Goal: Transaction & Acquisition: Book appointment/travel/reservation

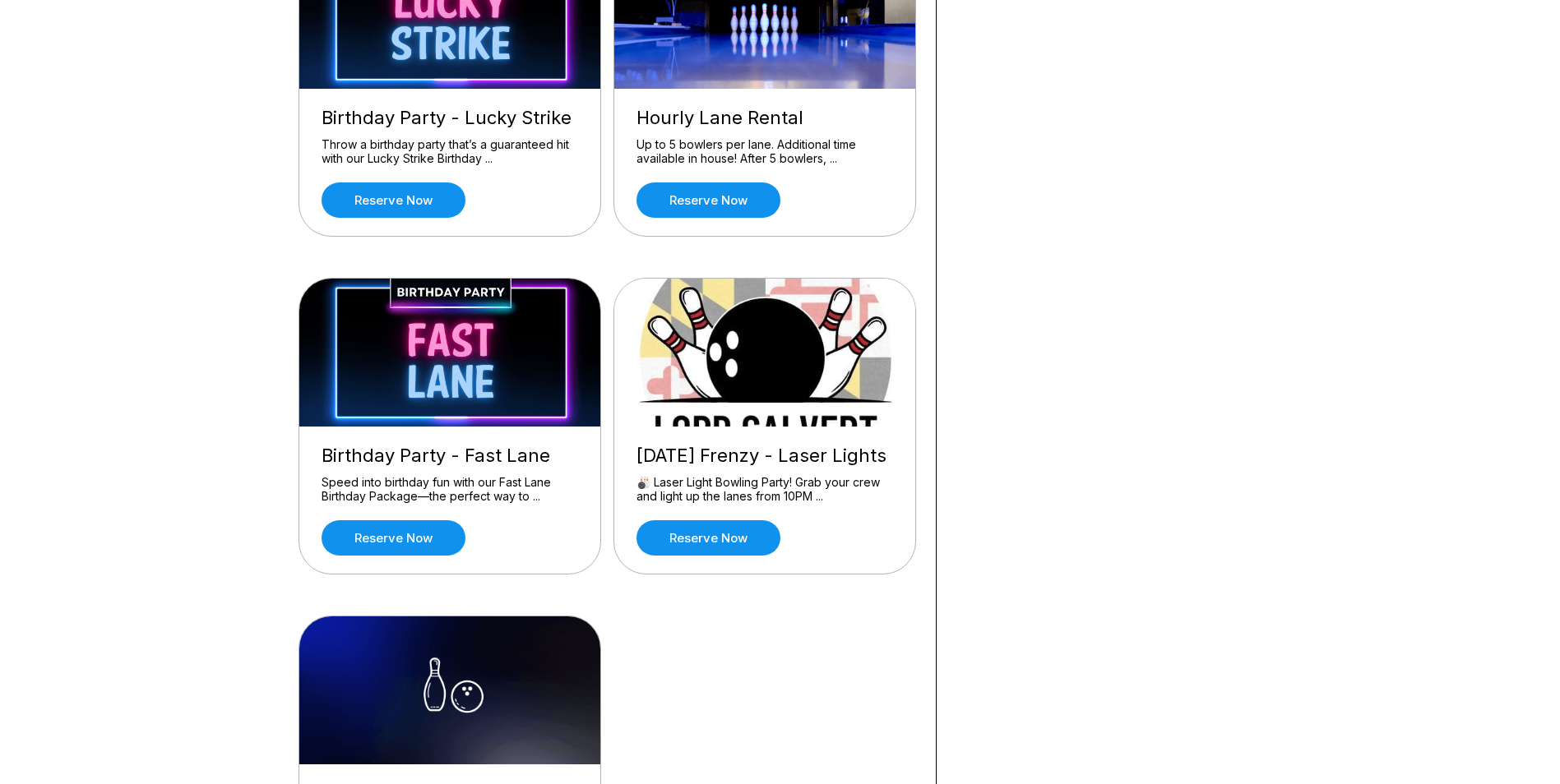
scroll to position [411, 0]
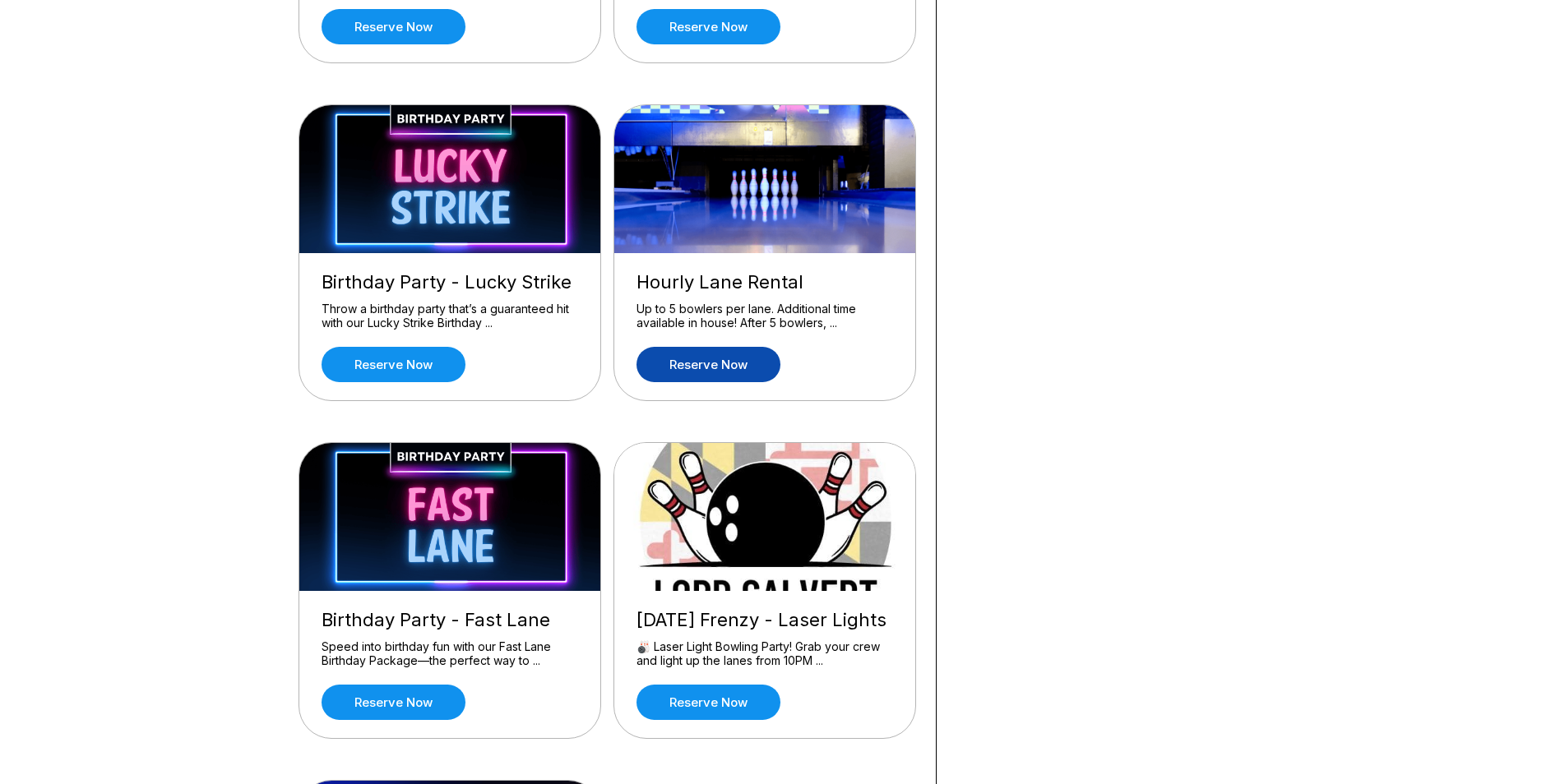
click at [728, 371] on link "Reserve now" at bounding box center [709, 364] width 144 height 36
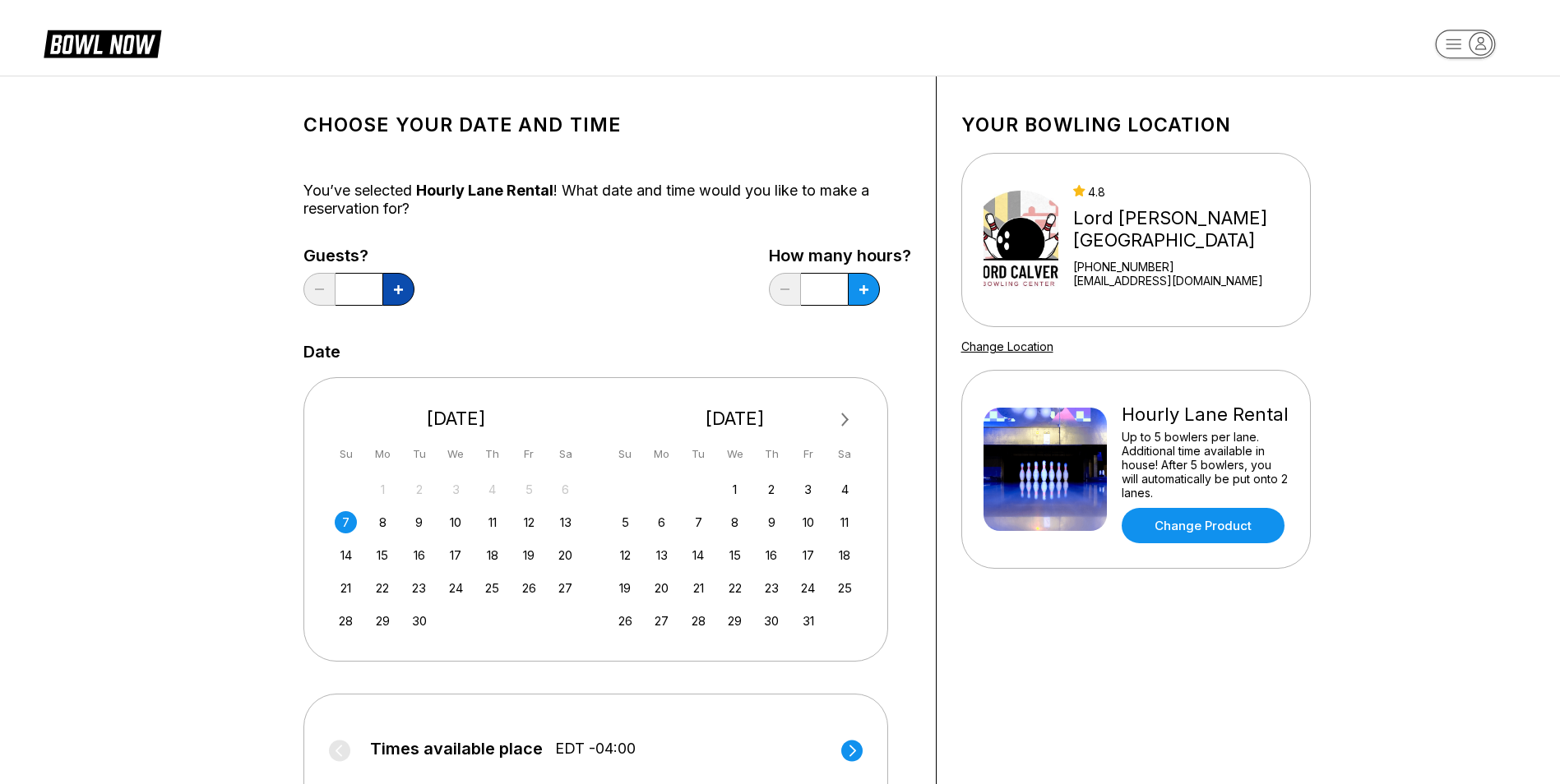
click at [406, 284] on button at bounding box center [398, 289] width 32 height 33
type input "*"
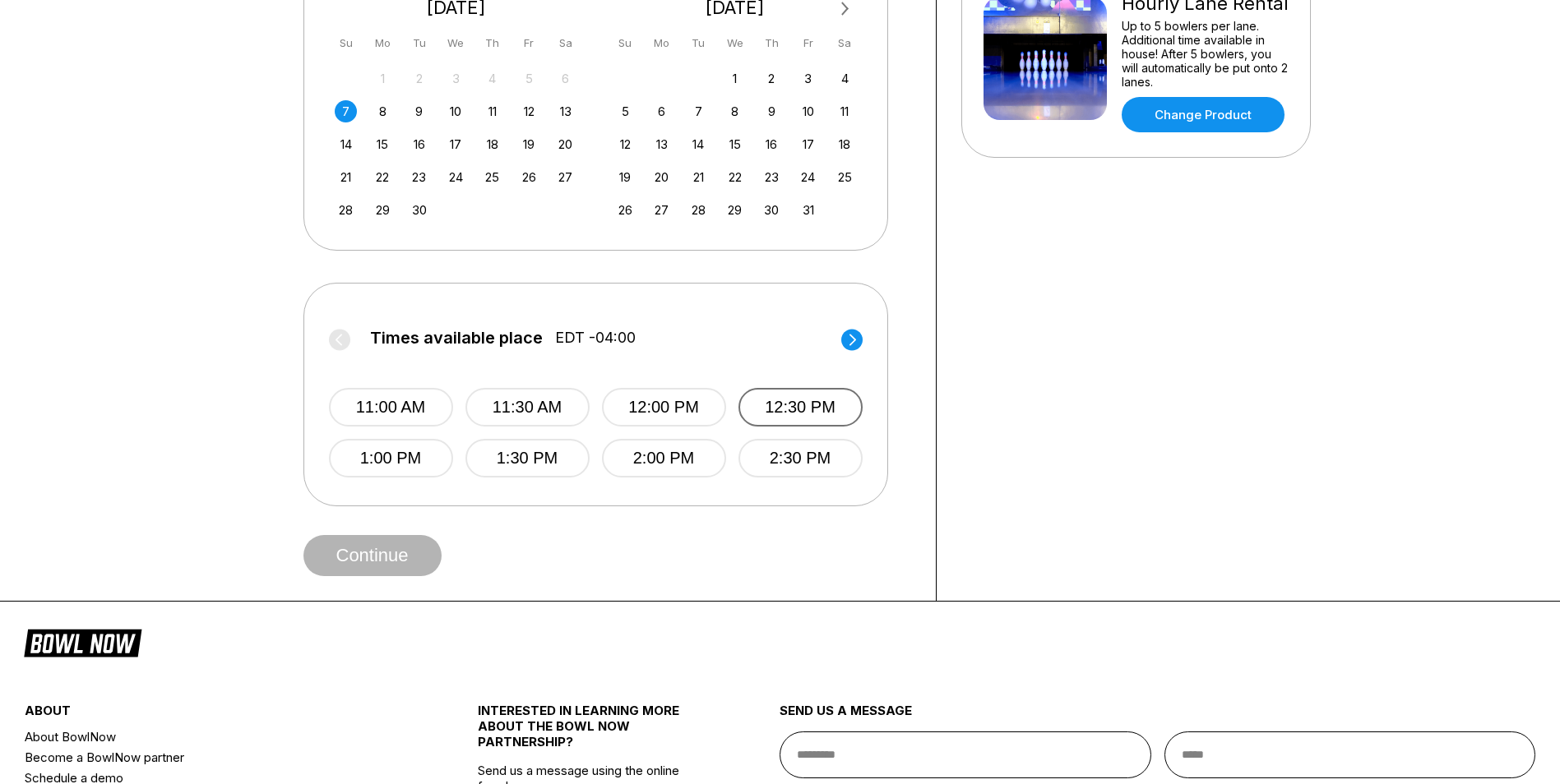
scroll to position [493, 0]
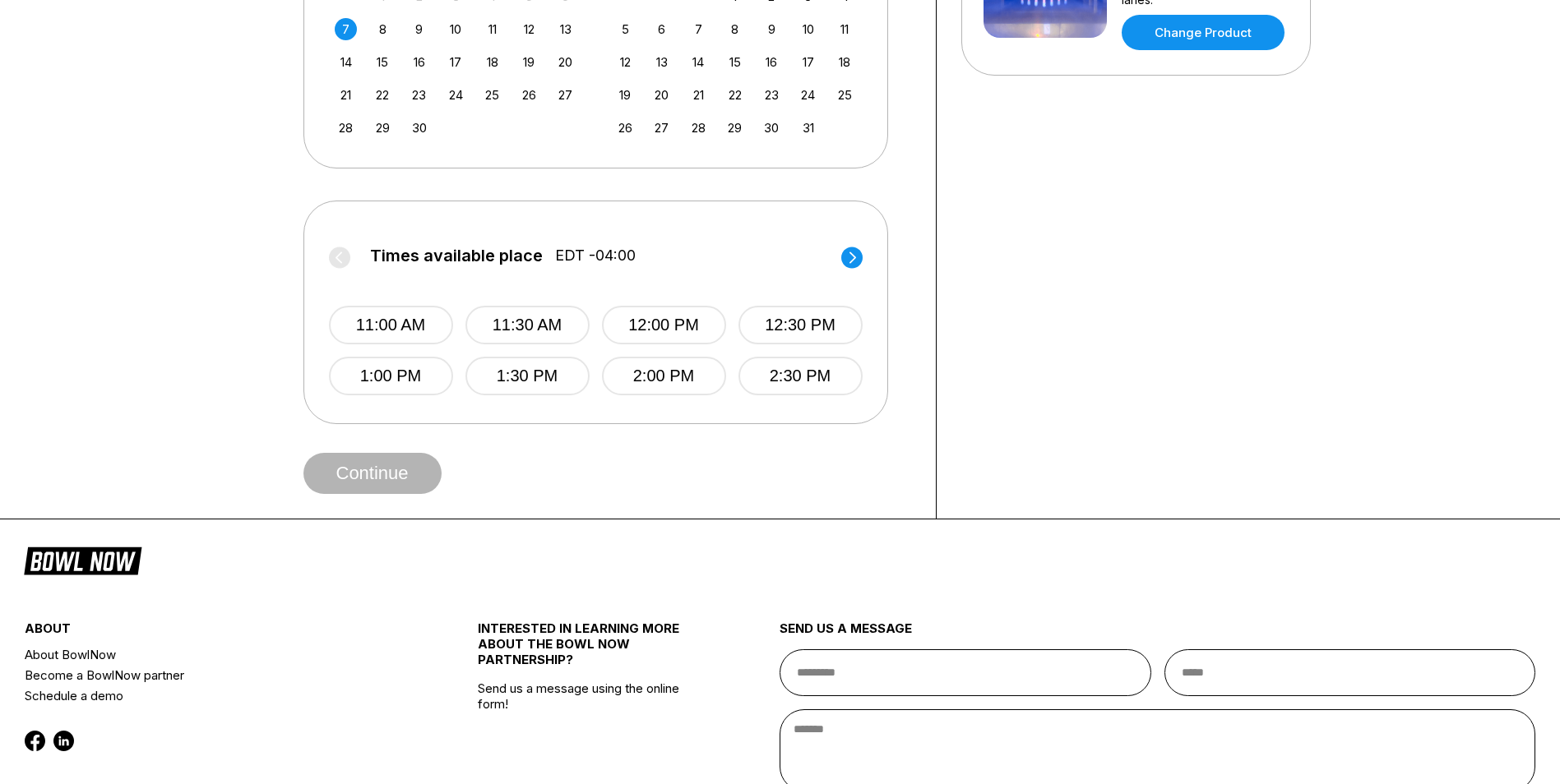
click at [855, 268] on icon at bounding box center [852, 257] width 21 height 22
click at [346, 252] on circle at bounding box center [340, 257] width 21 height 21
click at [842, 259] on circle at bounding box center [852, 257] width 21 height 21
click at [334, 254] on circle at bounding box center [340, 257] width 21 height 21
click at [846, 256] on circle at bounding box center [852, 257] width 21 height 21
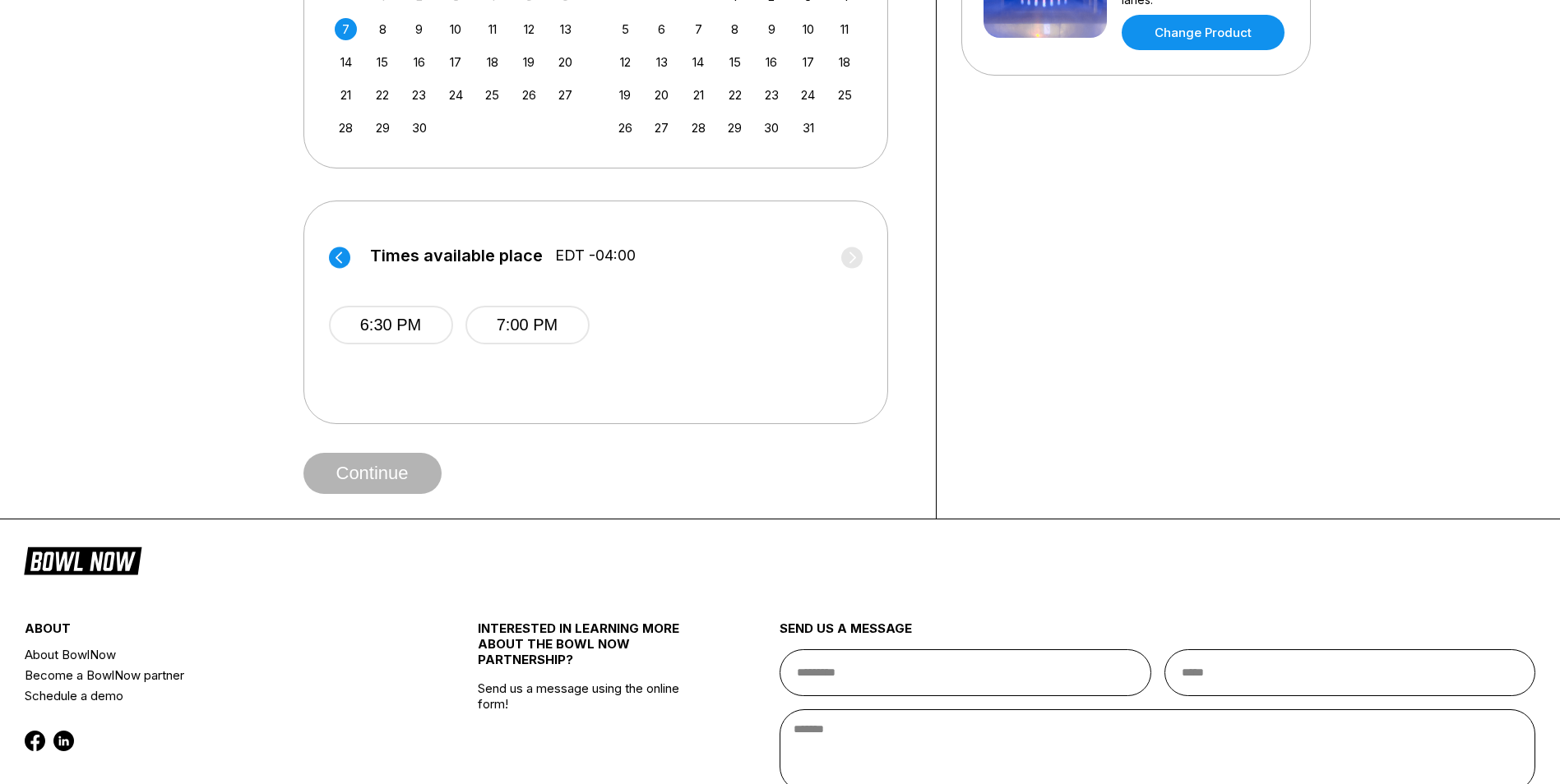
click at [341, 260] on circle at bounding box center [340, 257] width 21 height 21
click at [844, 261] on circle at bounding box center [852, 257] width 21 height 21
click at [353, 258] on label "Times available place EDT -04:00" at bounding box center [596, 260] width 534 height 27
click at [347, 259] on circle at bounding box center [340, 257] width 21 height 21
click at [848, 260] on circle at bounding box center [852, 257] width 21 height 21
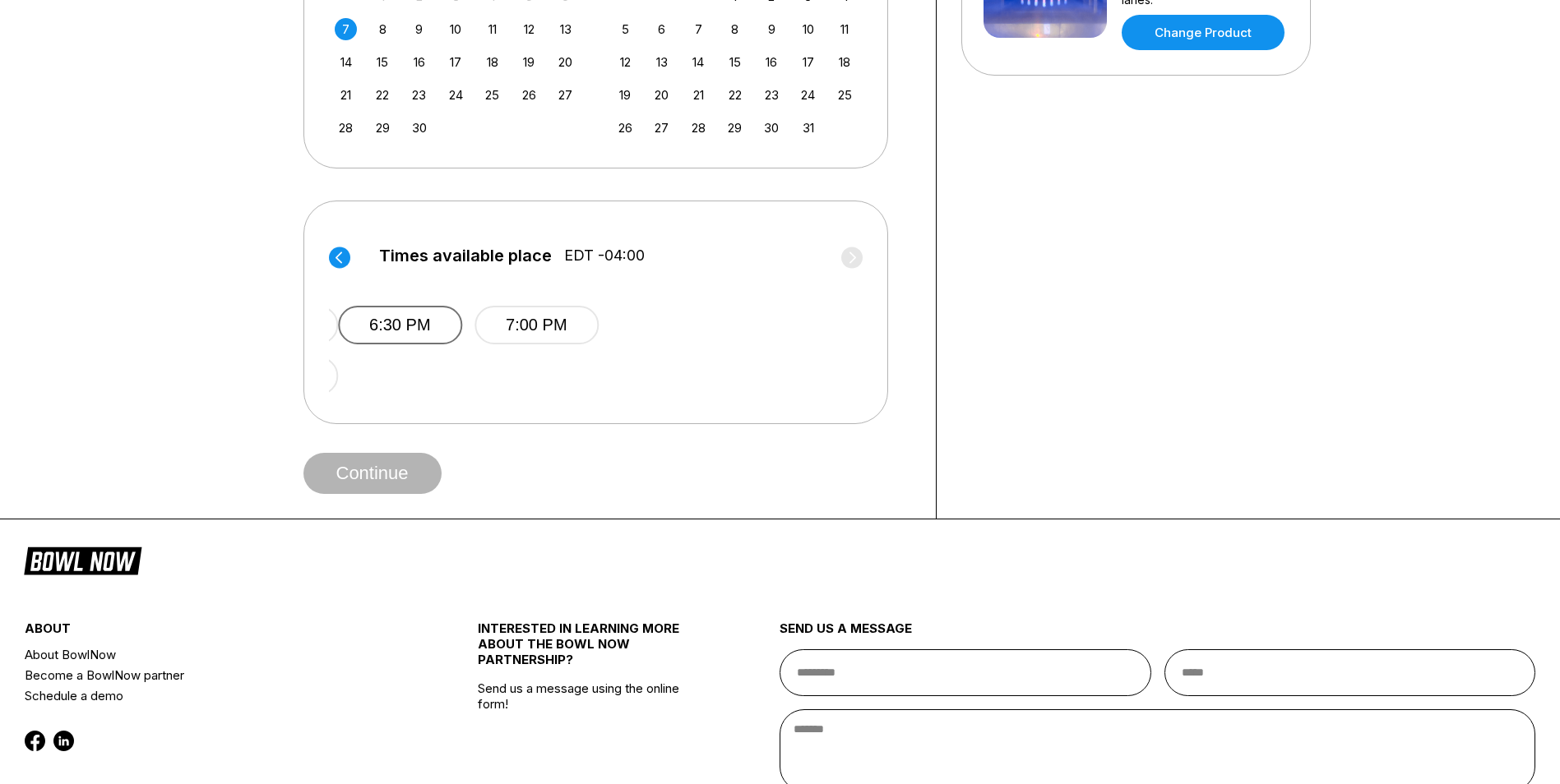
click at [382, 326] on button "6:30 PM" at bounding box center [400, 324] width 125 height 38
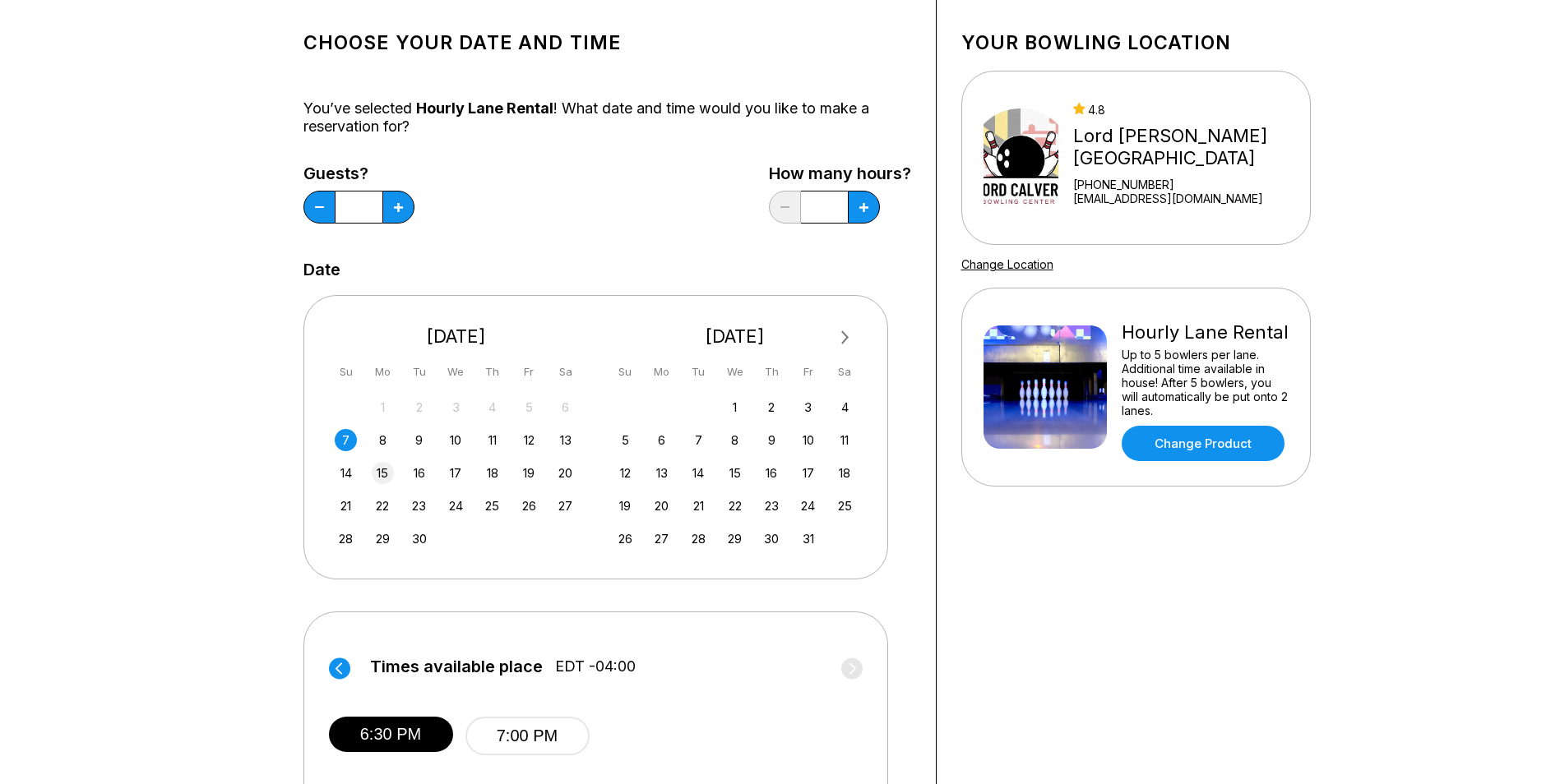
scroll to position [0, 0]
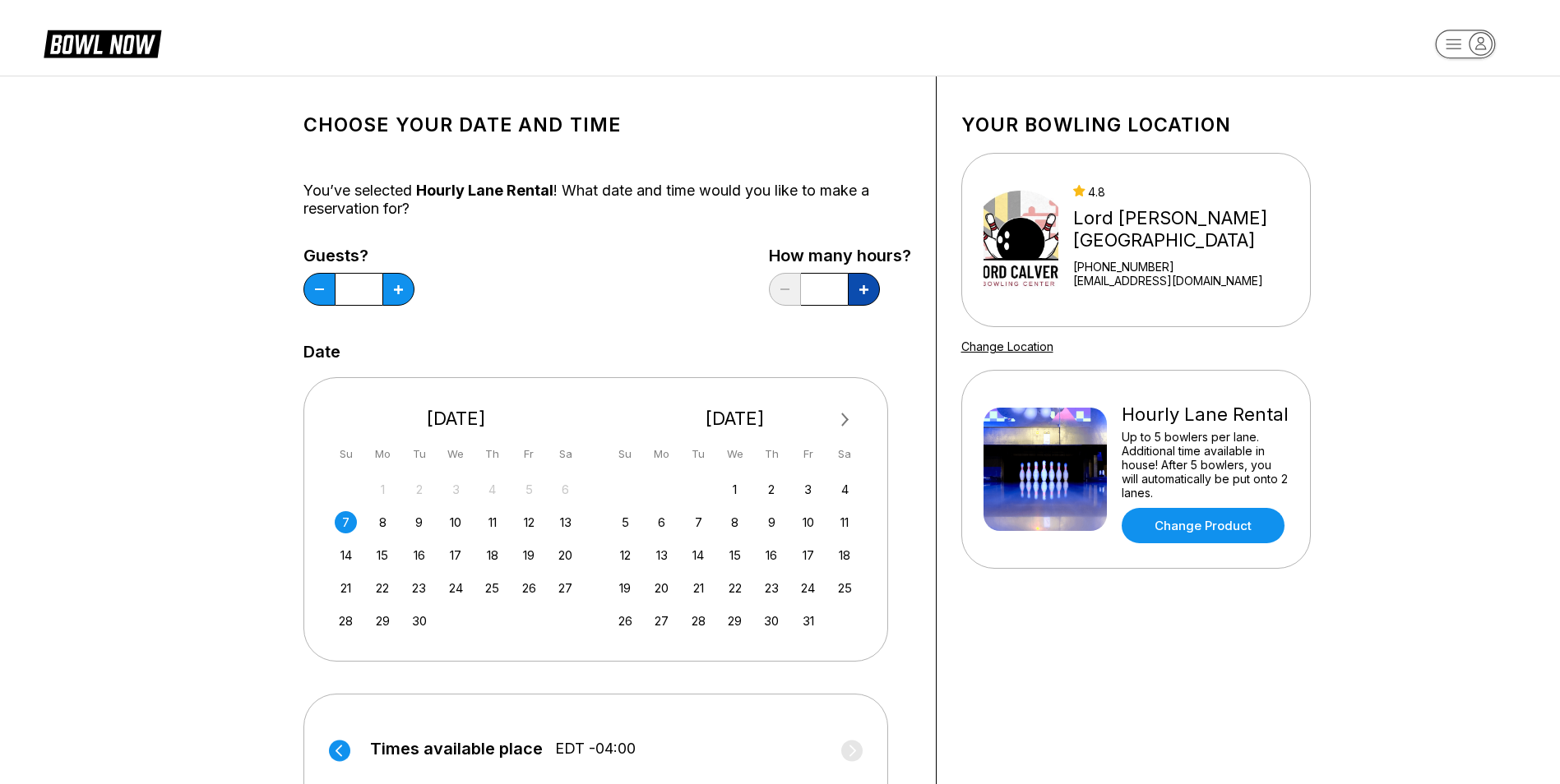
click at [862, 300] on button at bounding box center [864, 289] width 32 height 33
click at [783, 286] on button at bounding box center [784, 289] width 32 height 33
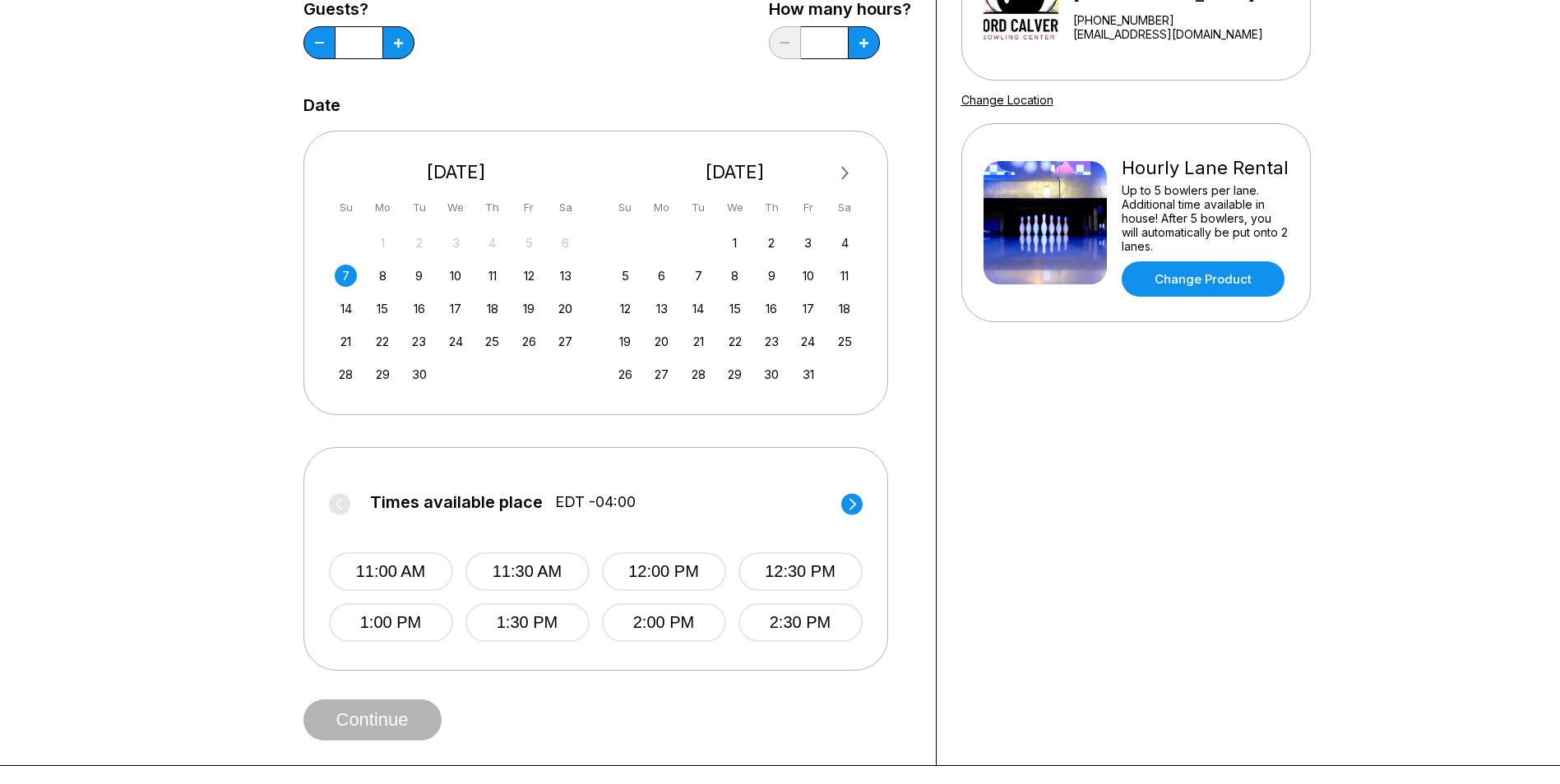
scroll to position [329, 0]
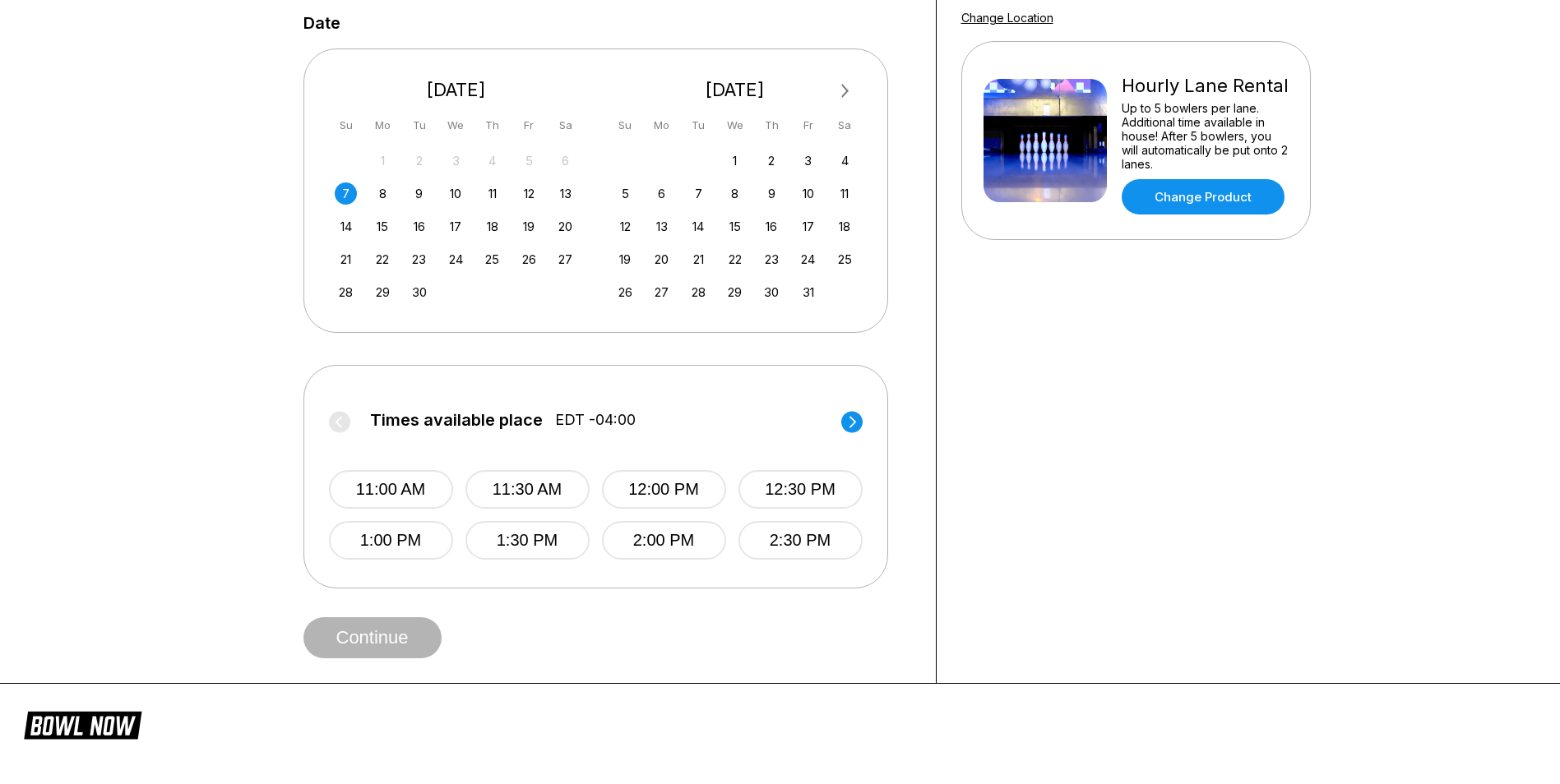
click at [844, 419] on circle at bounding box center [852, 421] width 21 height 21
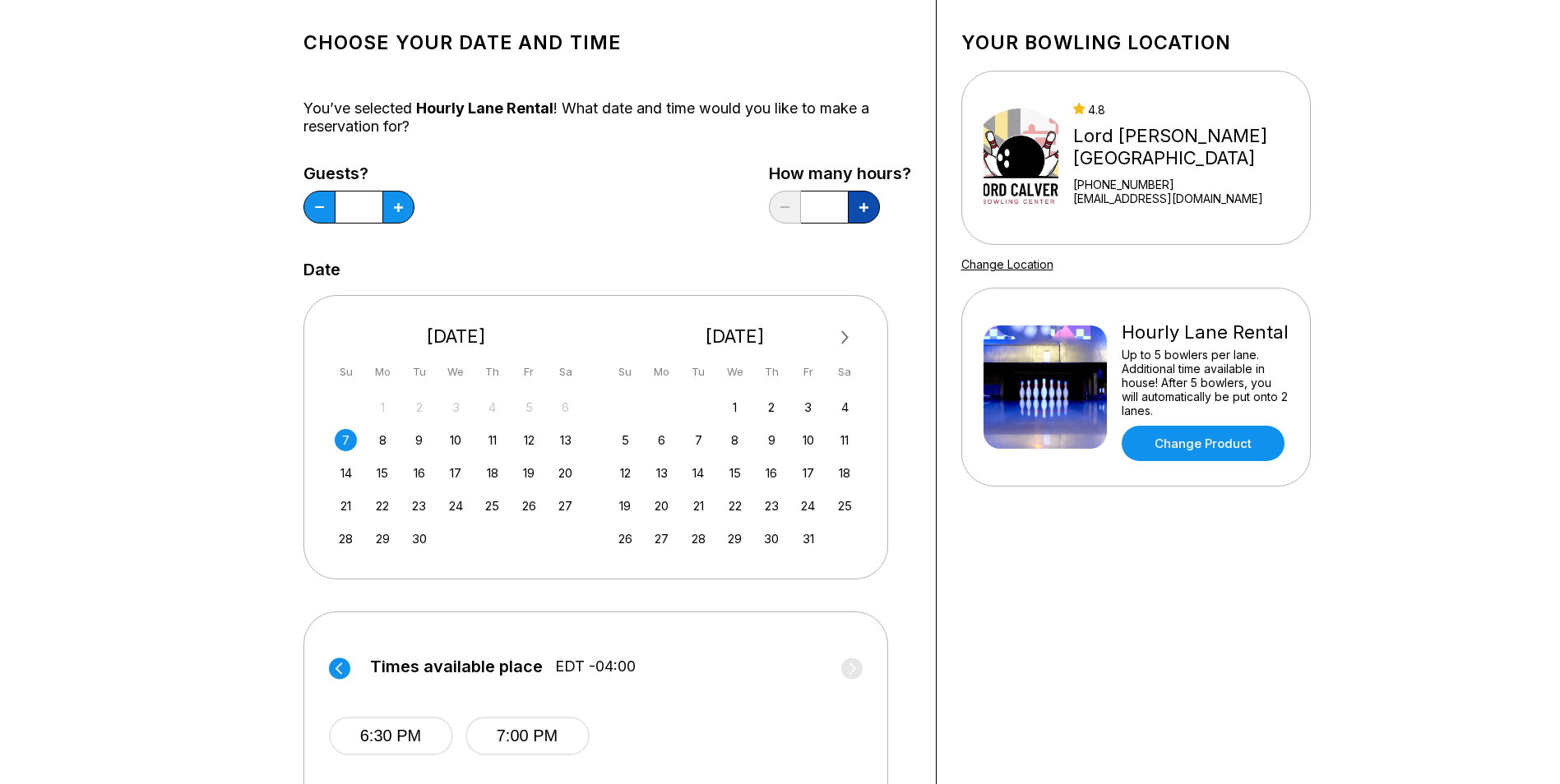
click at [859, 212] on icon at bounding box center [864, 207] width 9 height 9
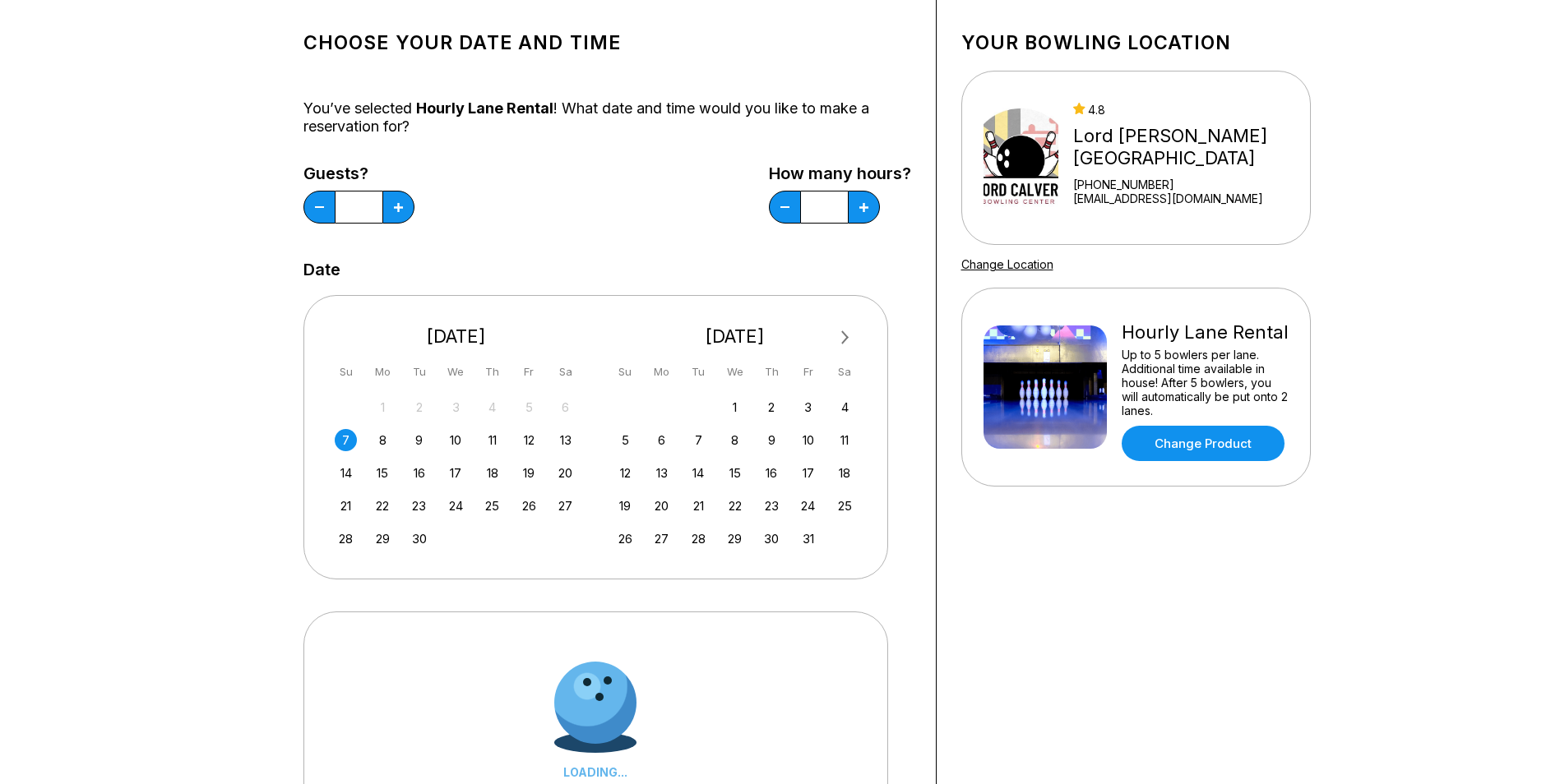
scroll to position [411, 0]
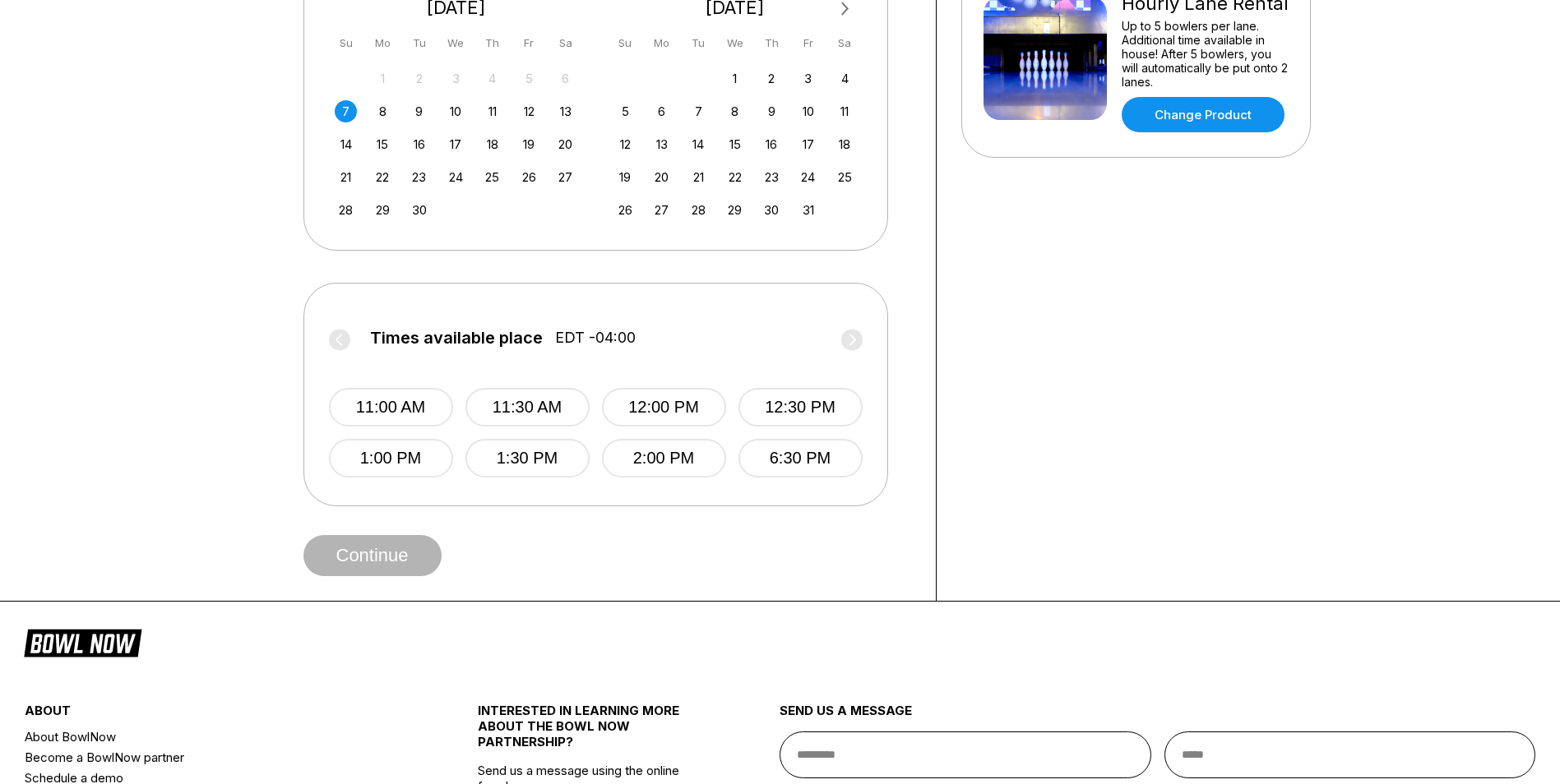
click at [855, 345] on label "Times available place EDT -04:00" at bounding box center [596, 342] width 534 height 27
click at [851, 346] on label "Times available place EDT -04:00" at bounding box center [596, 342] width 534 height 27
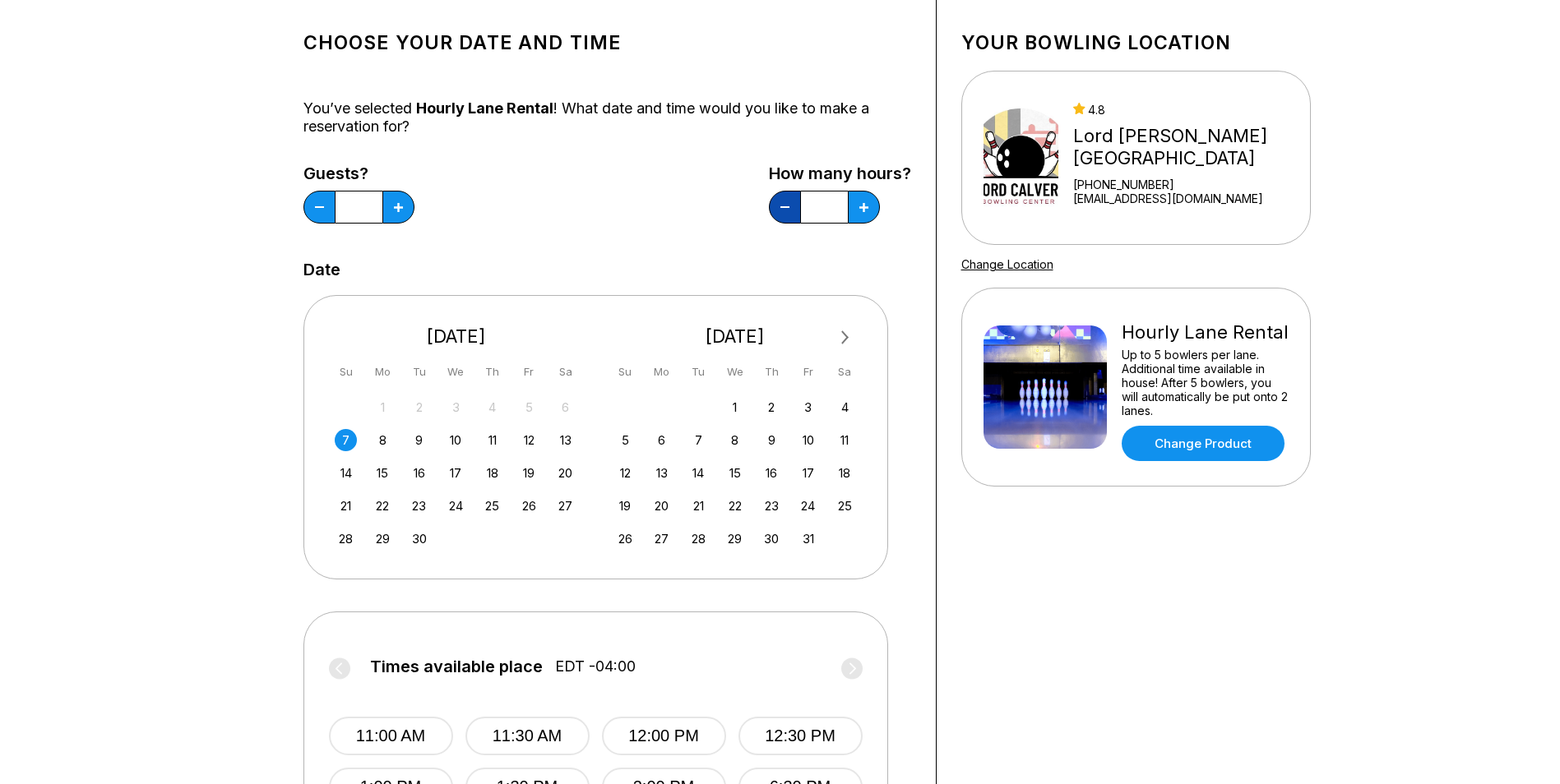
click at [792, 204] on button at bounding box center [784, 206] width 32 height 33
type input "*"
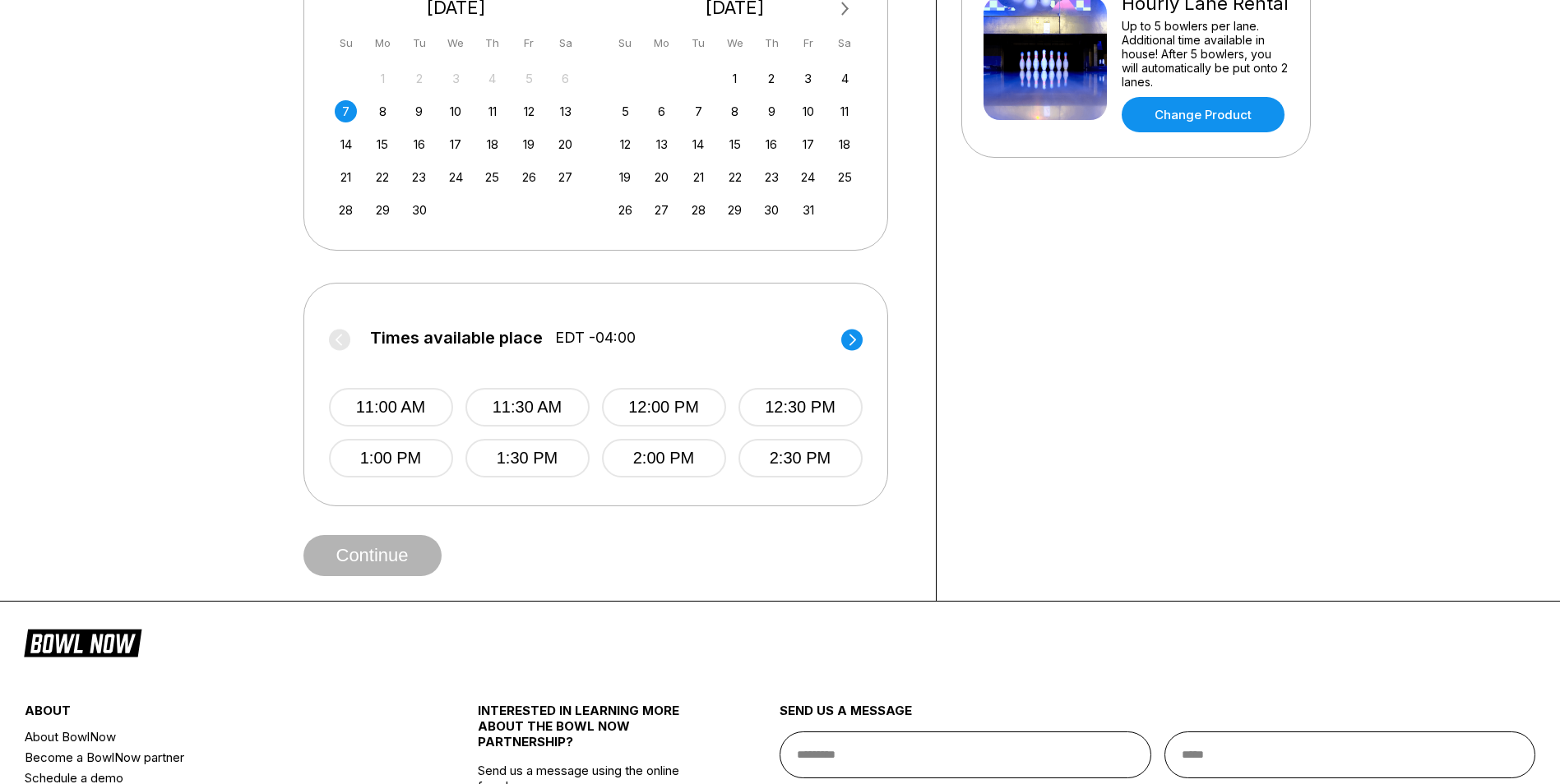
scroll to position [493, 0]
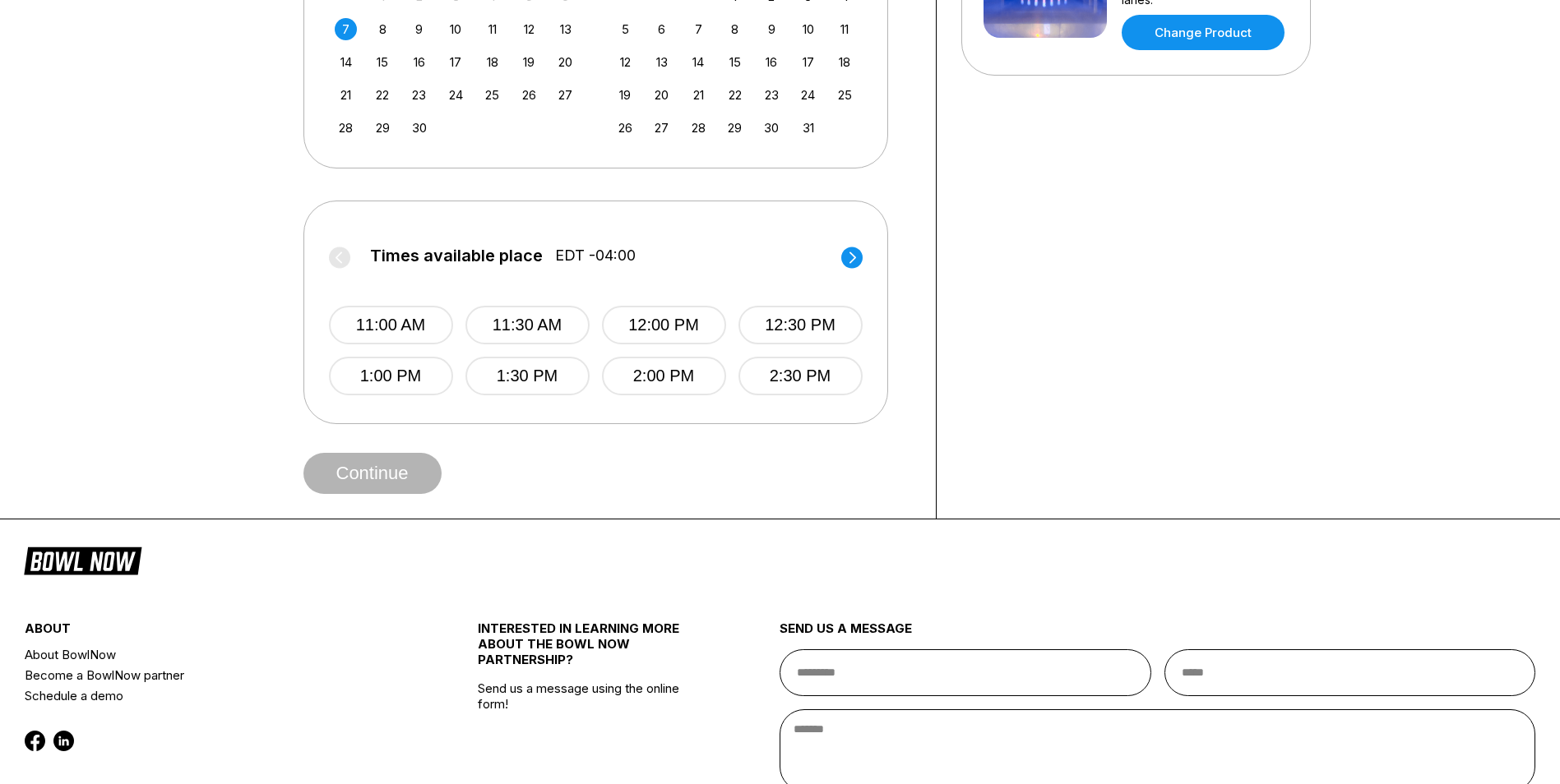
click at [844, 256] on circle at bounding box center [852, 257] width 21 height 21
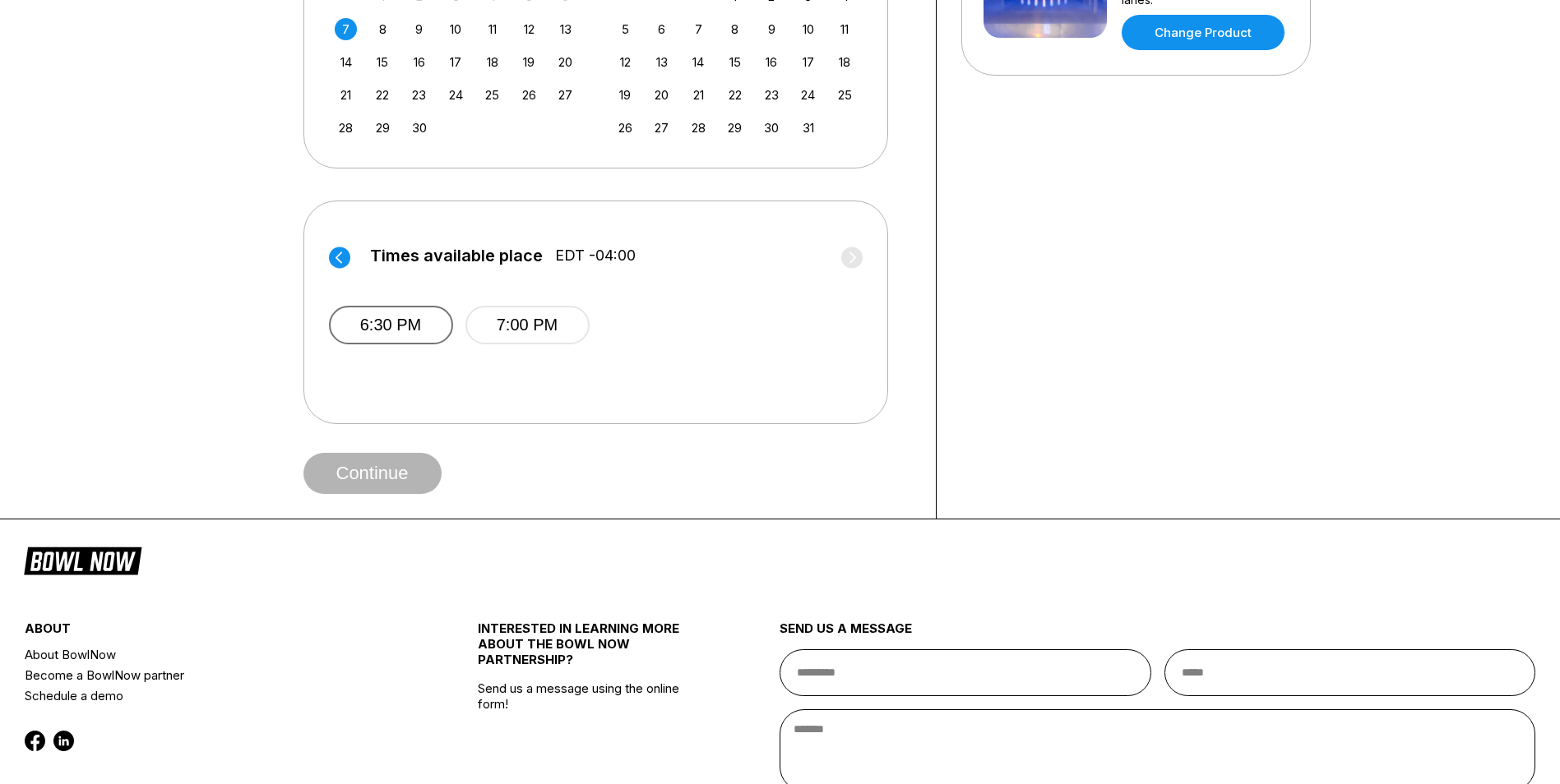
click at [398, 321] on button "6:30 PM" at bounding box center [391, 324] width 125 height 38
click at [417, 463] on button "Continue" at bounding box center [372, 473] width 138 height 41
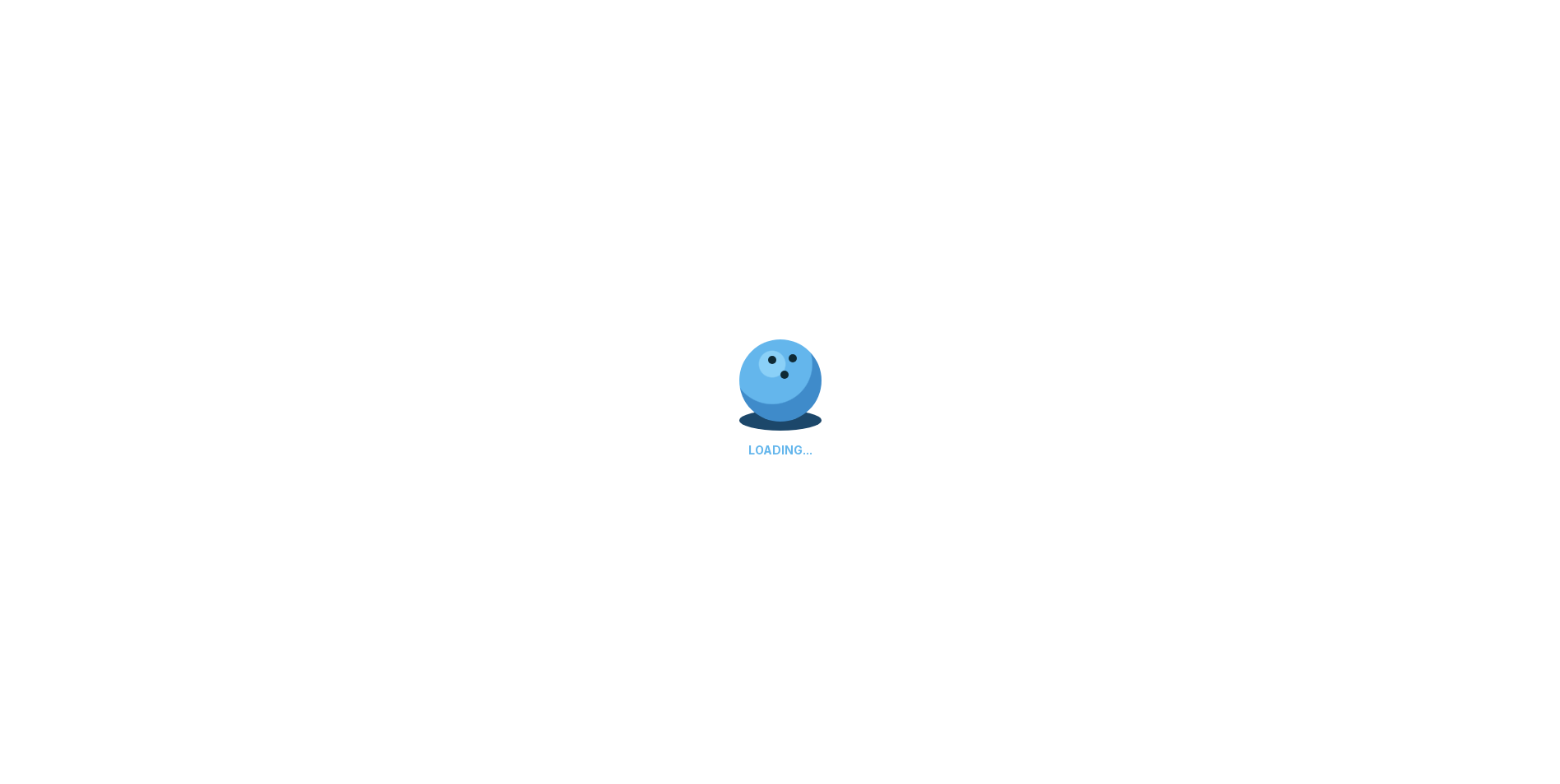
select select "**"
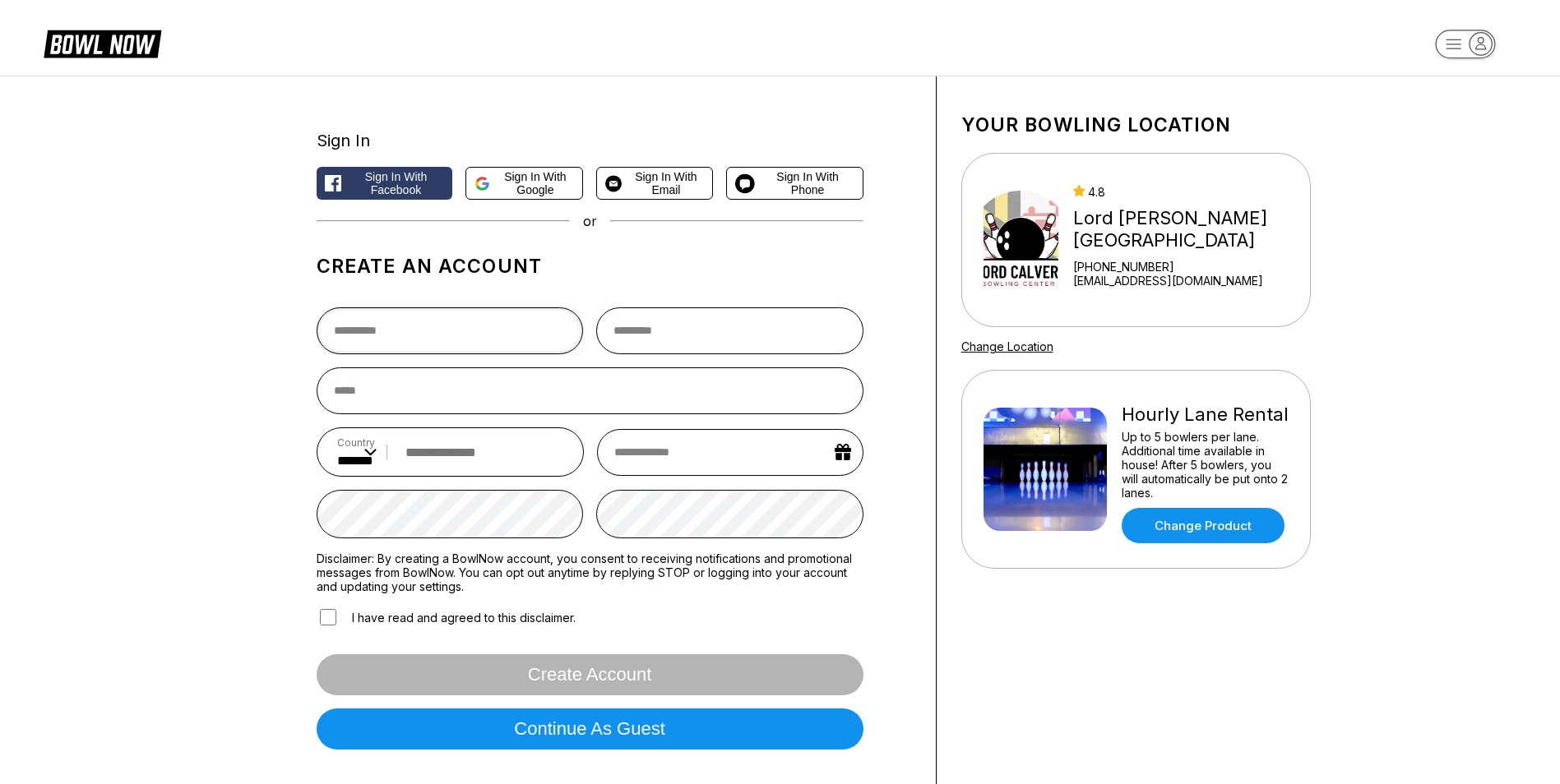
click at [478, 328] on input "text" at bounding box center [450, 331] width 267 height 47
type input "*****"
type input "******"
click at [421, 395] on input "email" at bounding box center [590, 390] width 547 height 47
click at [524, 177] on span "Sign in with Google" at bounding box center [535, 183] width 77 height 27
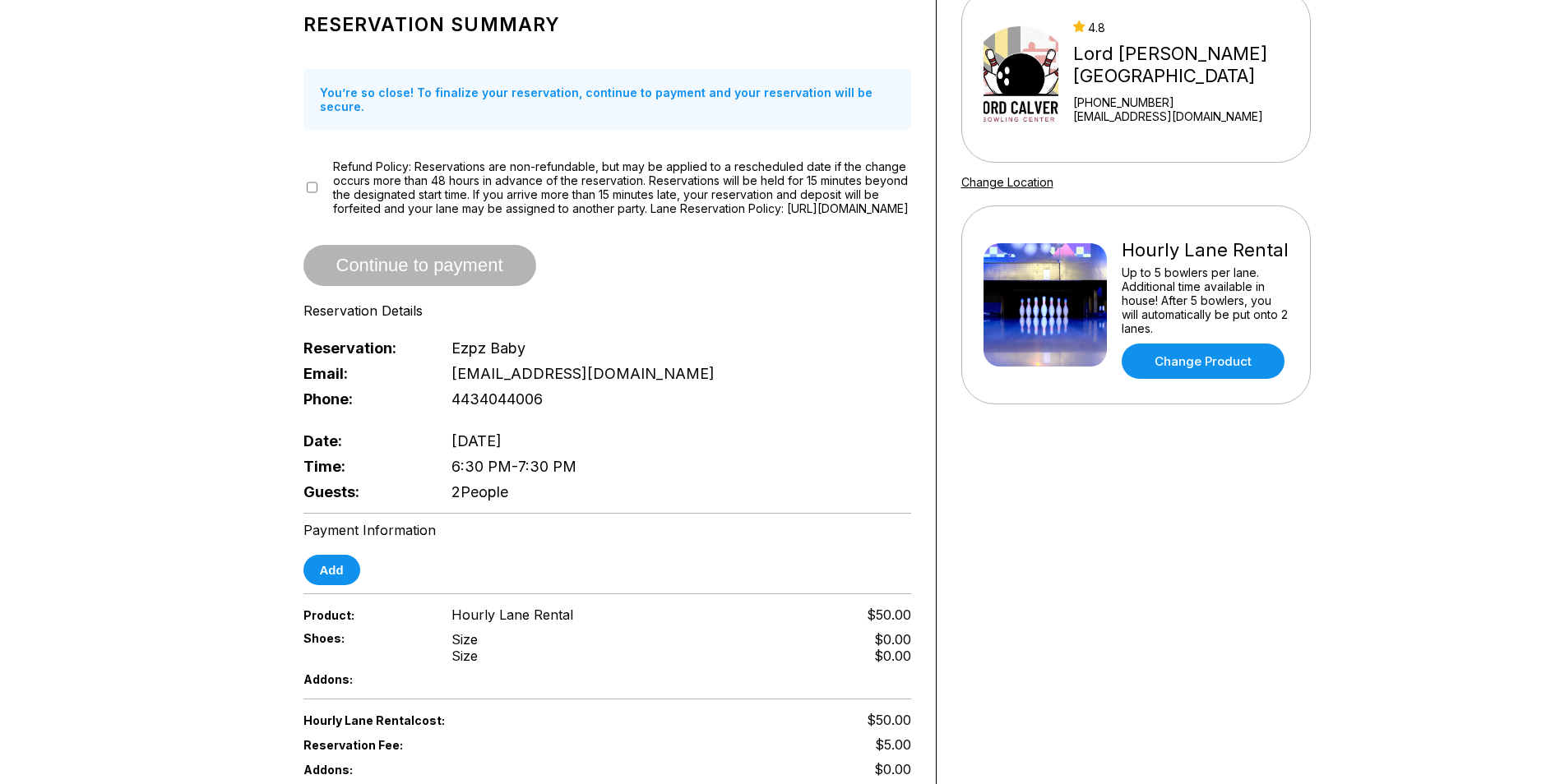
scroll to position [246, 0]
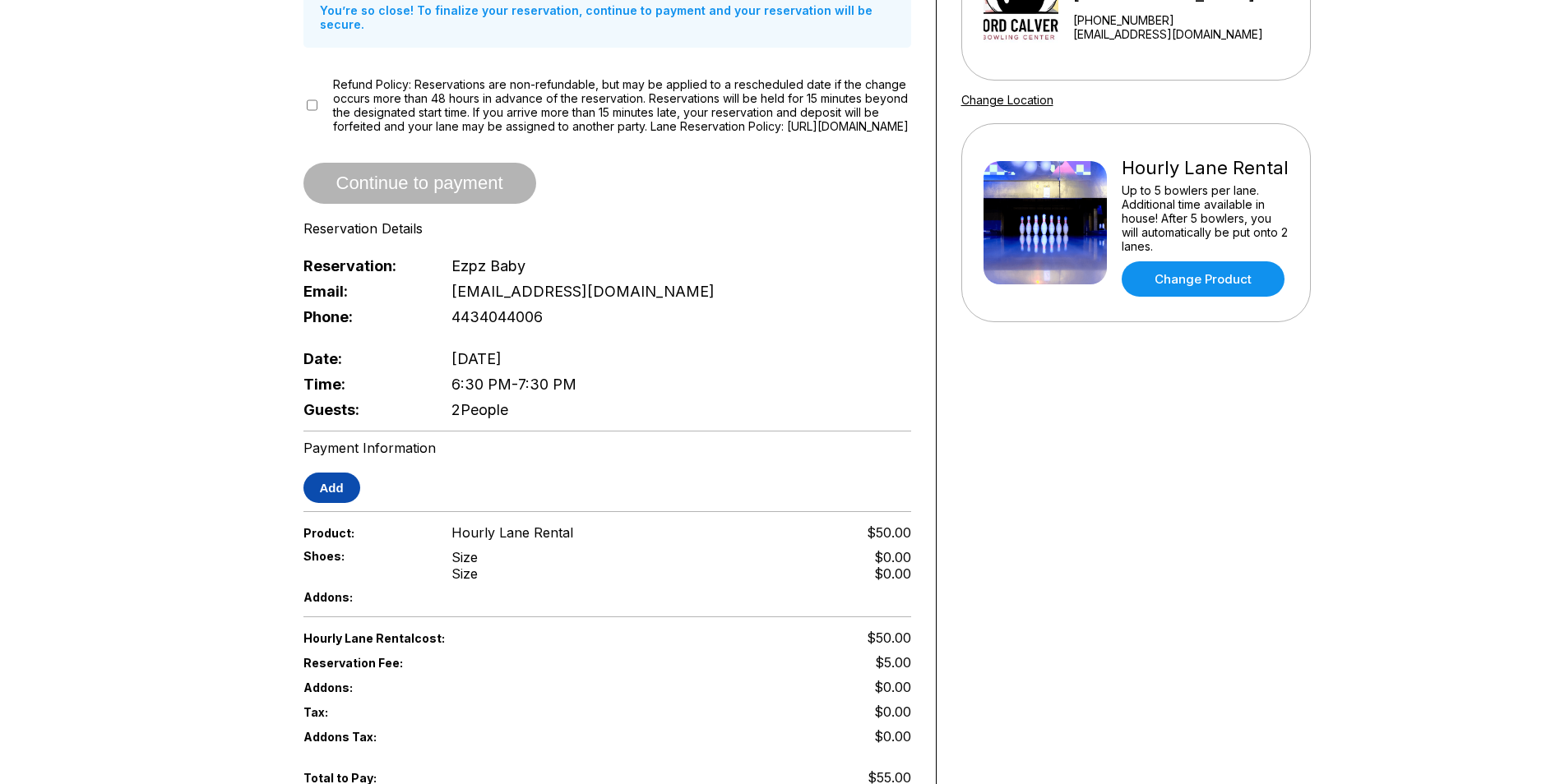
click at [341, 487] on button "Add" at bounding box center [332, 488] width 57 height 30
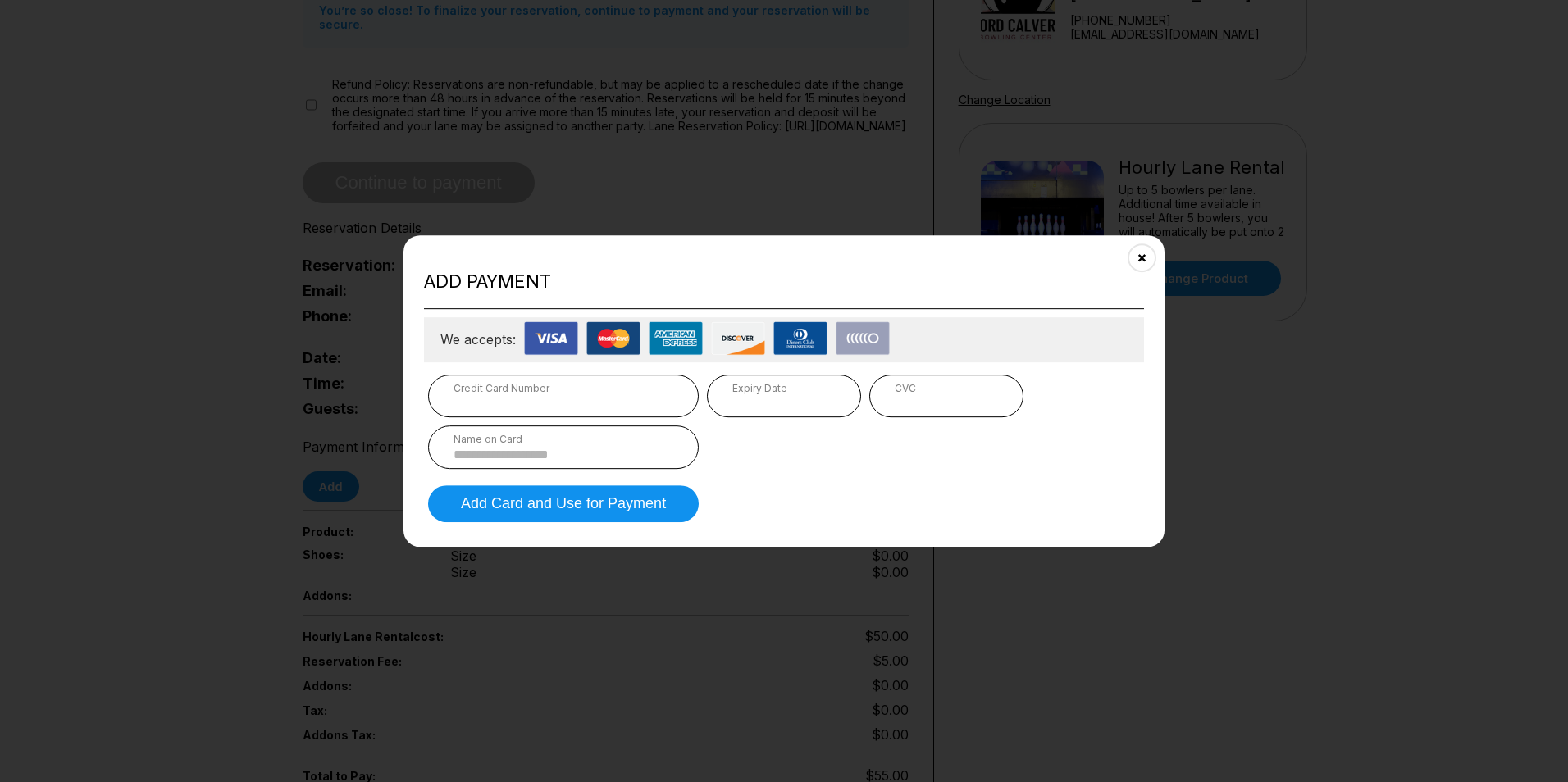
click at [515, 388] on div "Credit Card Number" at bounding box center [563, 388] width 220 height 12
click at [851, 394] on div "Expiry Date" at bounding box center [784, 395] width 154 height 43
click at [903, 385] on div "CVC" at bounding box center [946, 388] width 103 height 12
click at [932, 392] on div "CVC" at bounding box center [946, 388] width 103 height 12
click at [519, 439] on div "Name on Card" at bounding box center [563, 439] width 220 height 12
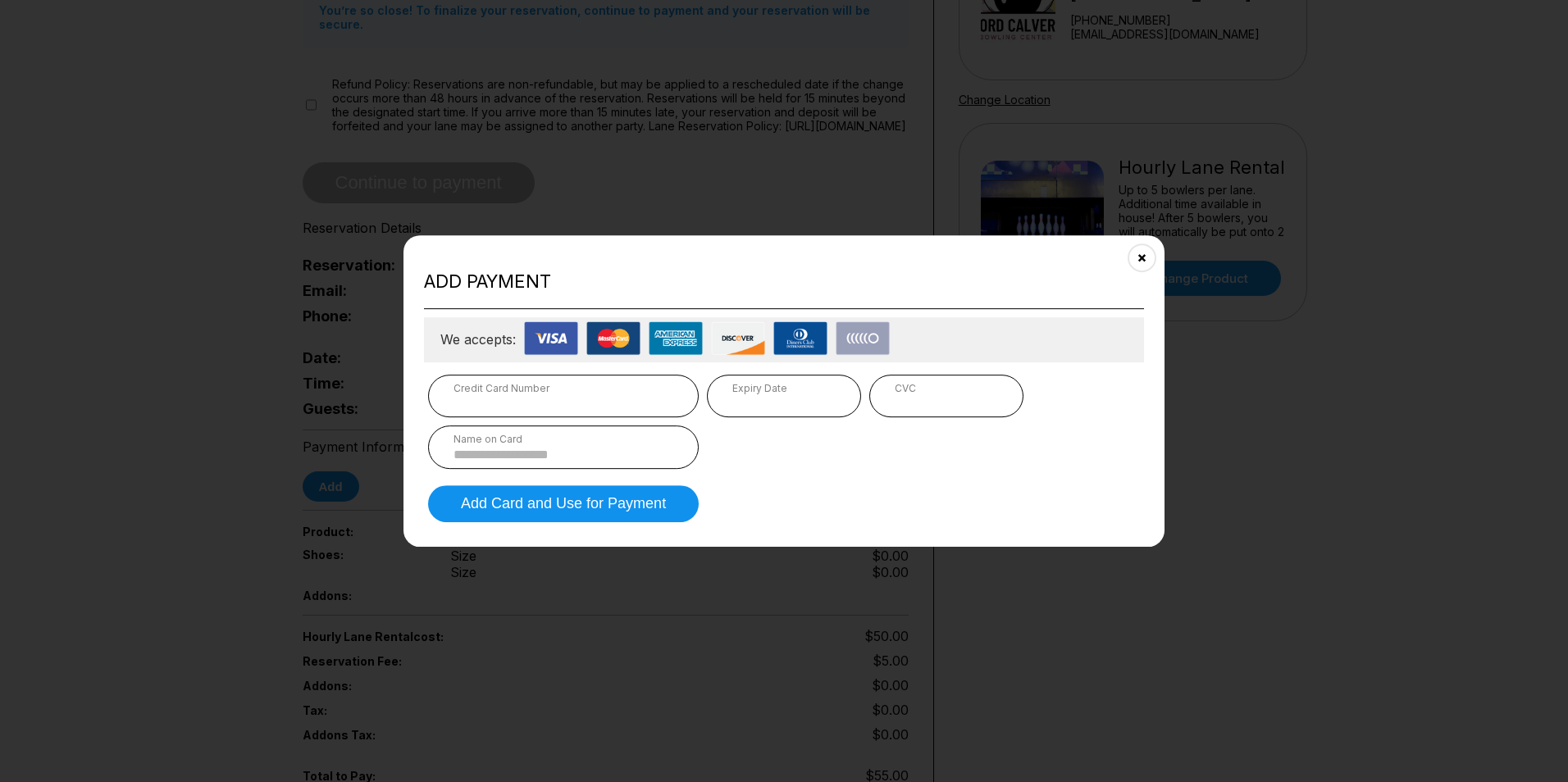
click at [529, 451] on input at bounding box center [563, 455] width 220 height 14
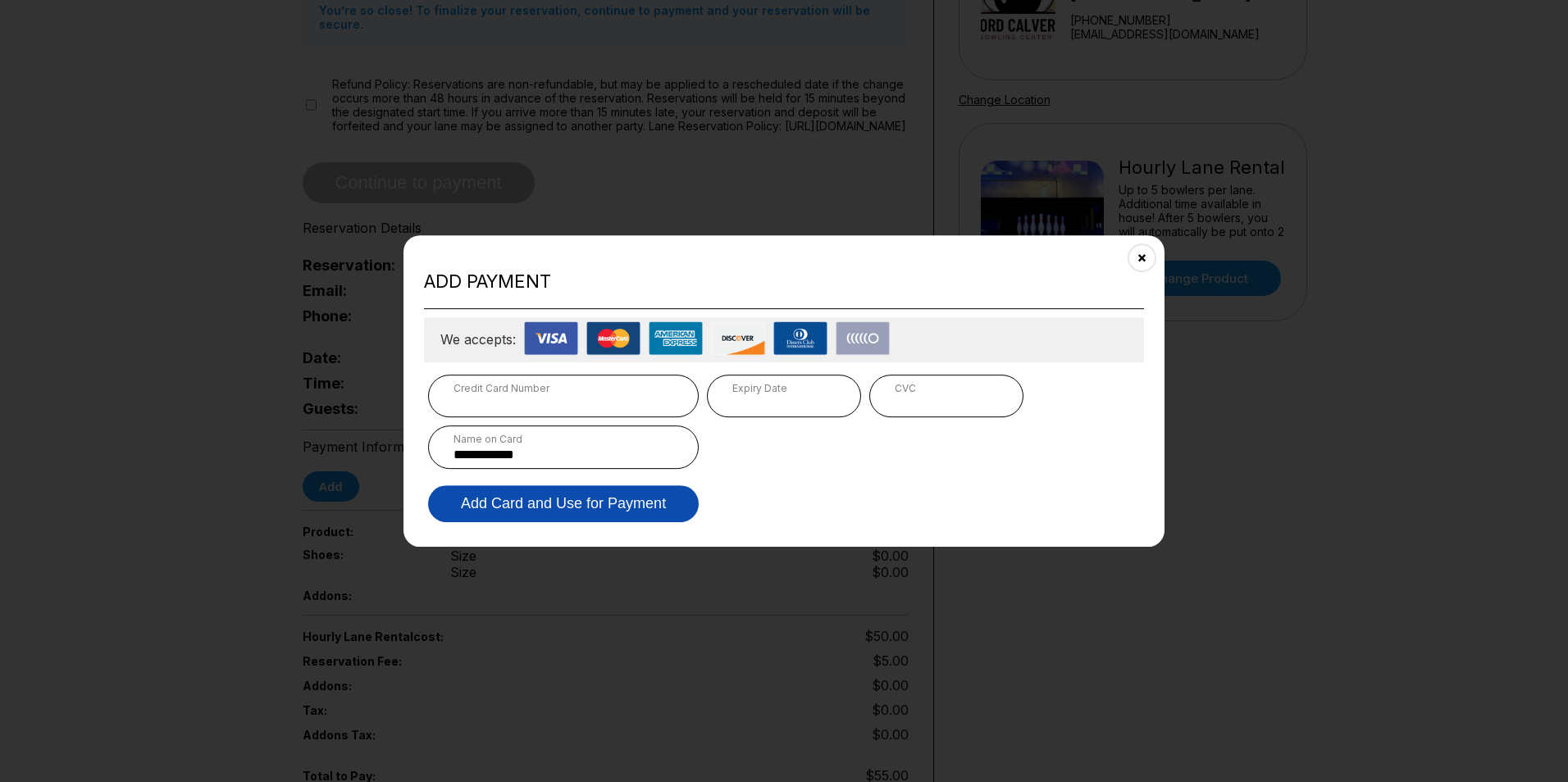
type input "**********"
click at [522, 505] on button "Add Card and Use for Payment" at bounding box center [563, 504] width 270 height 37
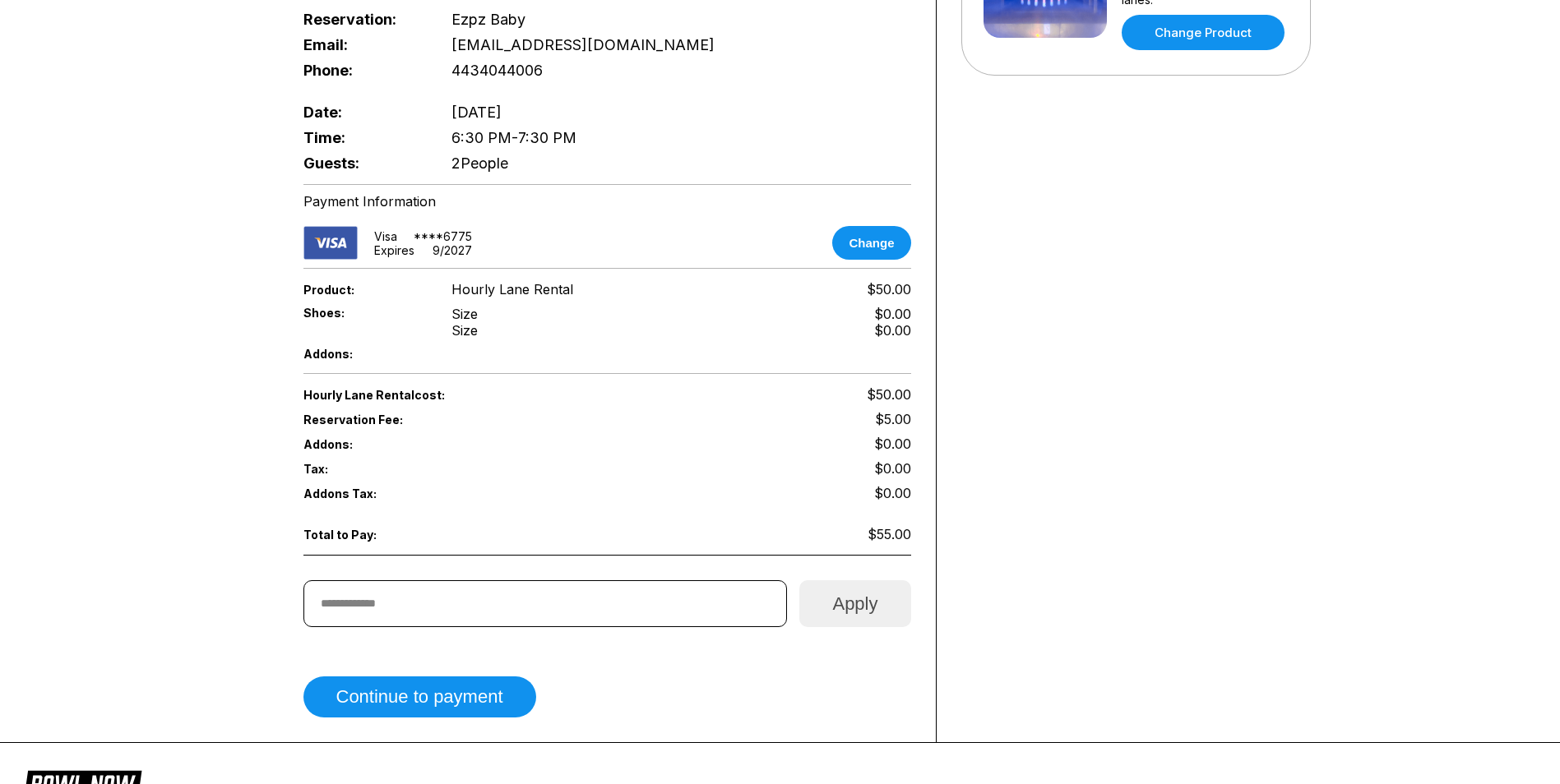
scroll to position [575, 0]
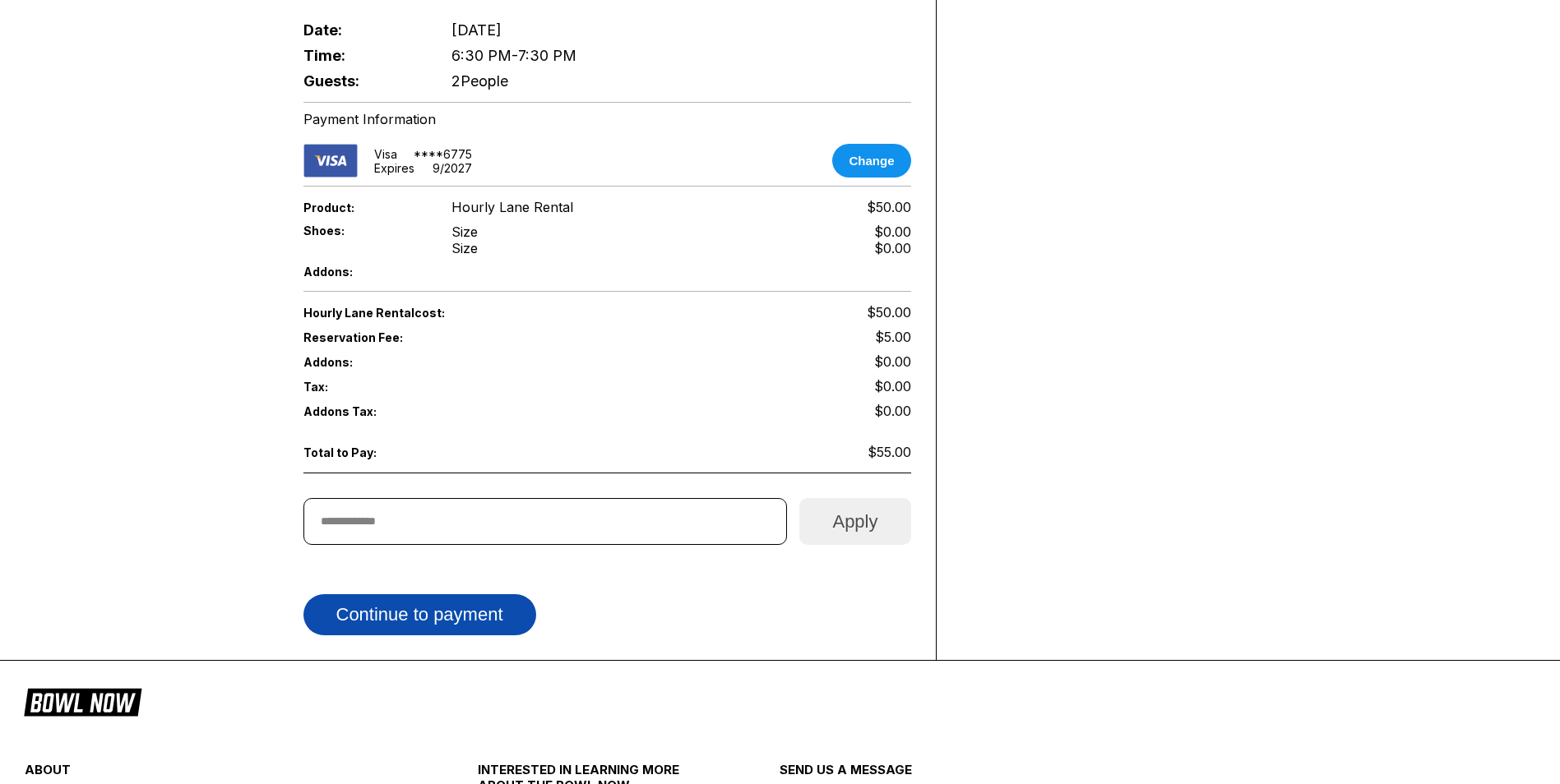
click at [435, 636] on button "Continue to payment" at bounding box center [420, 614] width 233 height 41
